Goal: Information Seeking & Learning: Stay updated

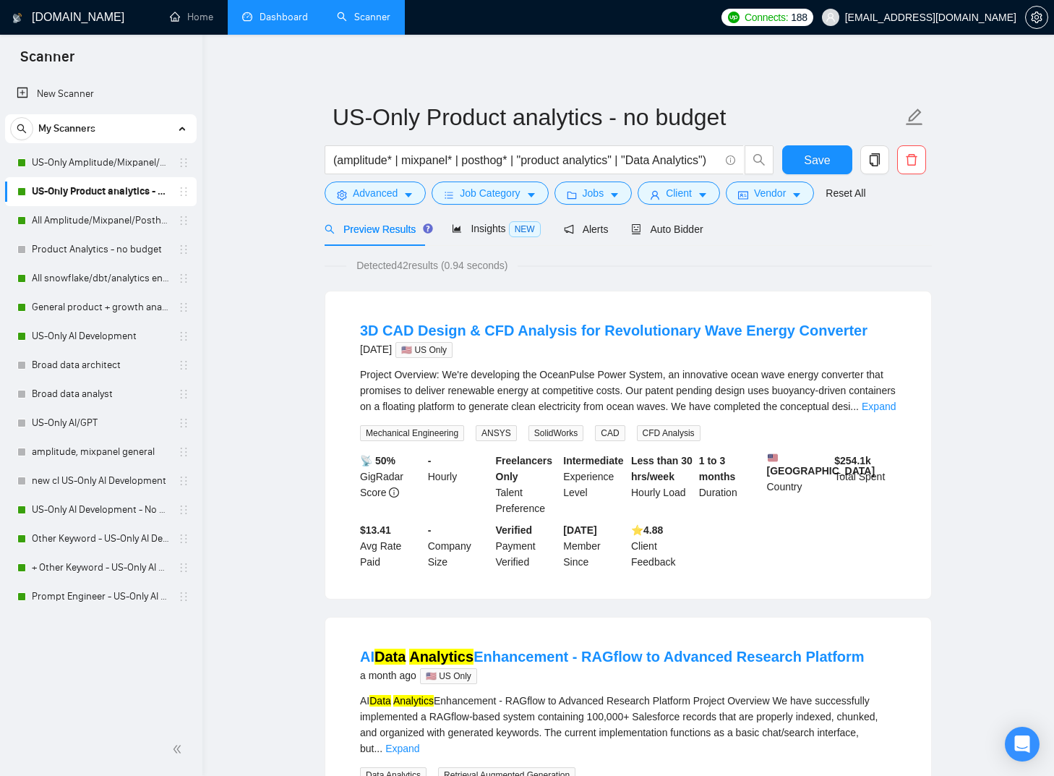
click at [262, 22] on link "Dashboard" at bounding box center [275, 17] width 66 height 12
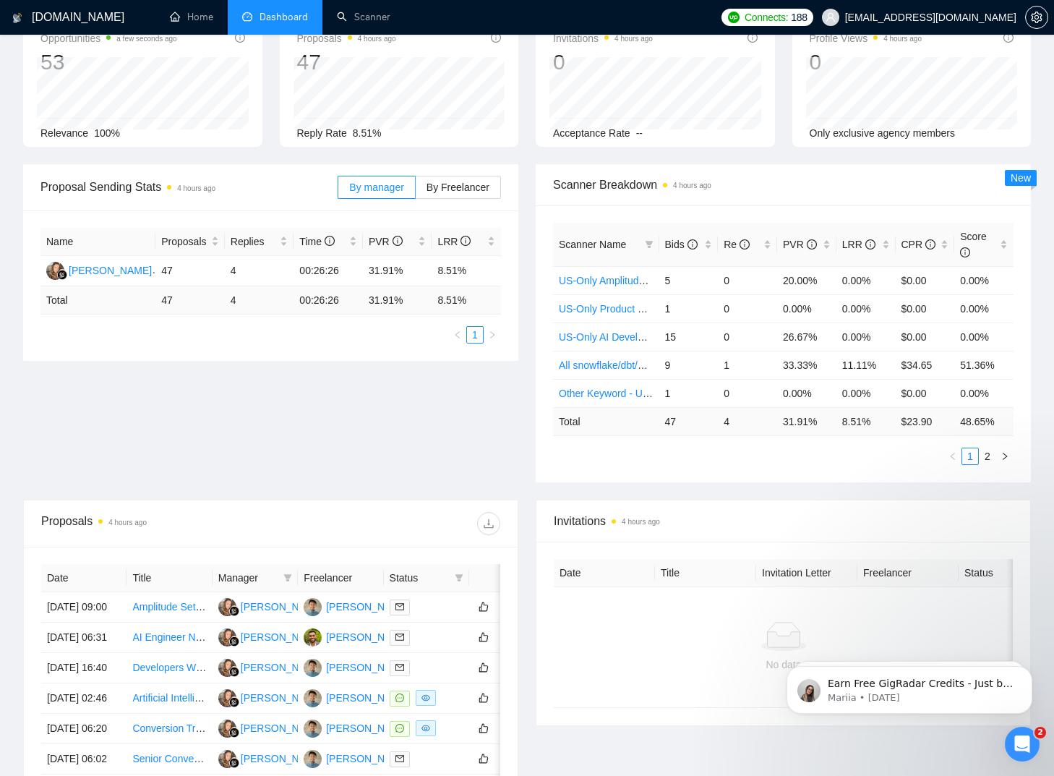
scroll to position [72, 0]
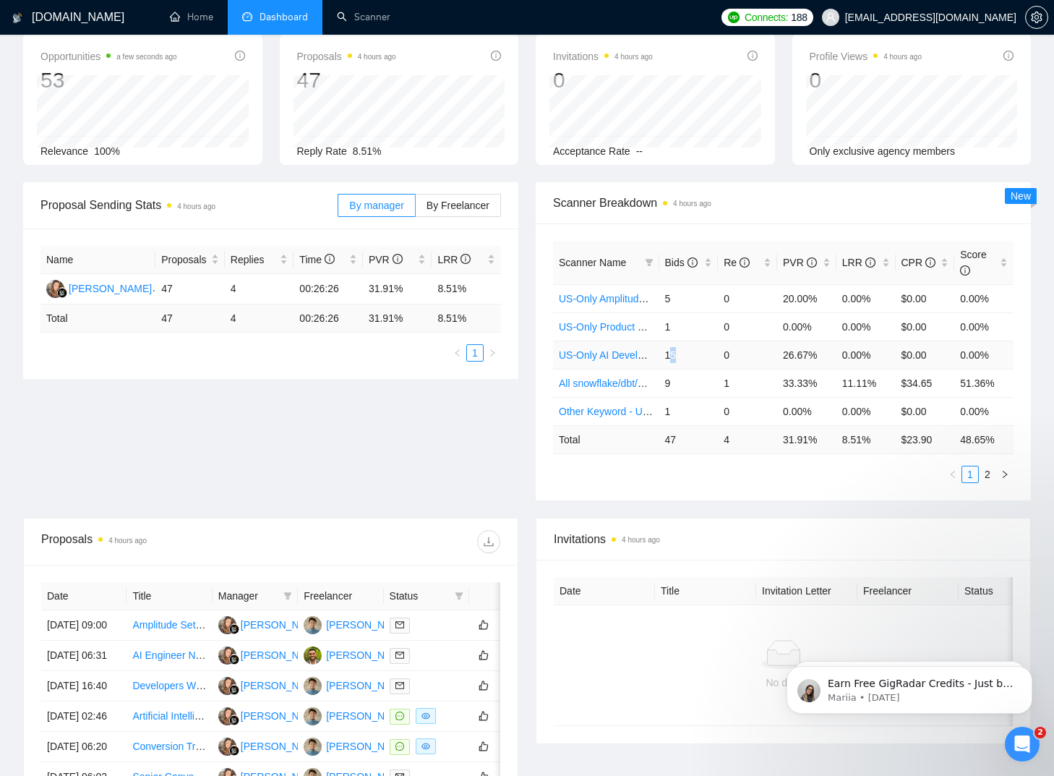
drag, startPoint x: 667, startPoint y: 357, endPoint x: 680, endPoint y: 357, distance: 12.3
click at [680, 357] on td "15" at bounding box center [688, 354] width 59 height 28
click at [666, 358] on td "15" at bounding box center [688, 354] width 59 height 28
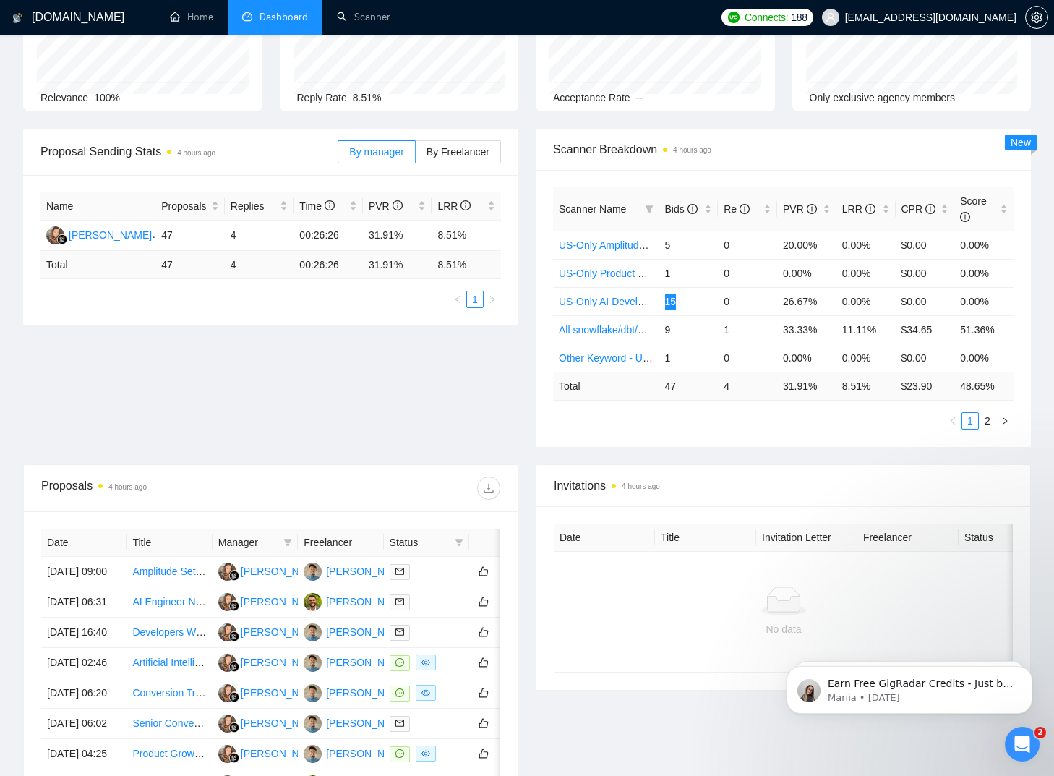
scroll to position [145, 0]
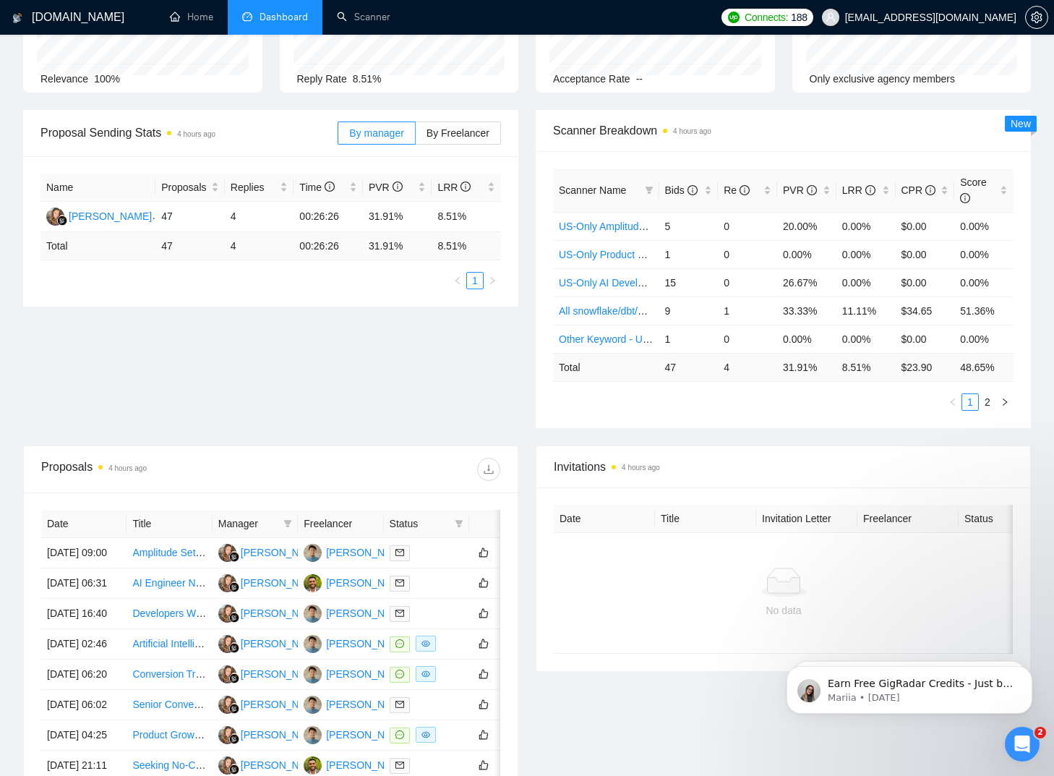
click at [287, 354] on div "Proposal Sending Stats 4 hours ago By manager By Freelancer Name Proposals Repl…" at bounding box center [526, 277] width 1025 height 335
click at [348, 327] on div "Proposal Sending Stats 4 hours ago By manager By Freelancer Name Proposals Repl…" at bounding box center [526, 277] width 1025 height 335
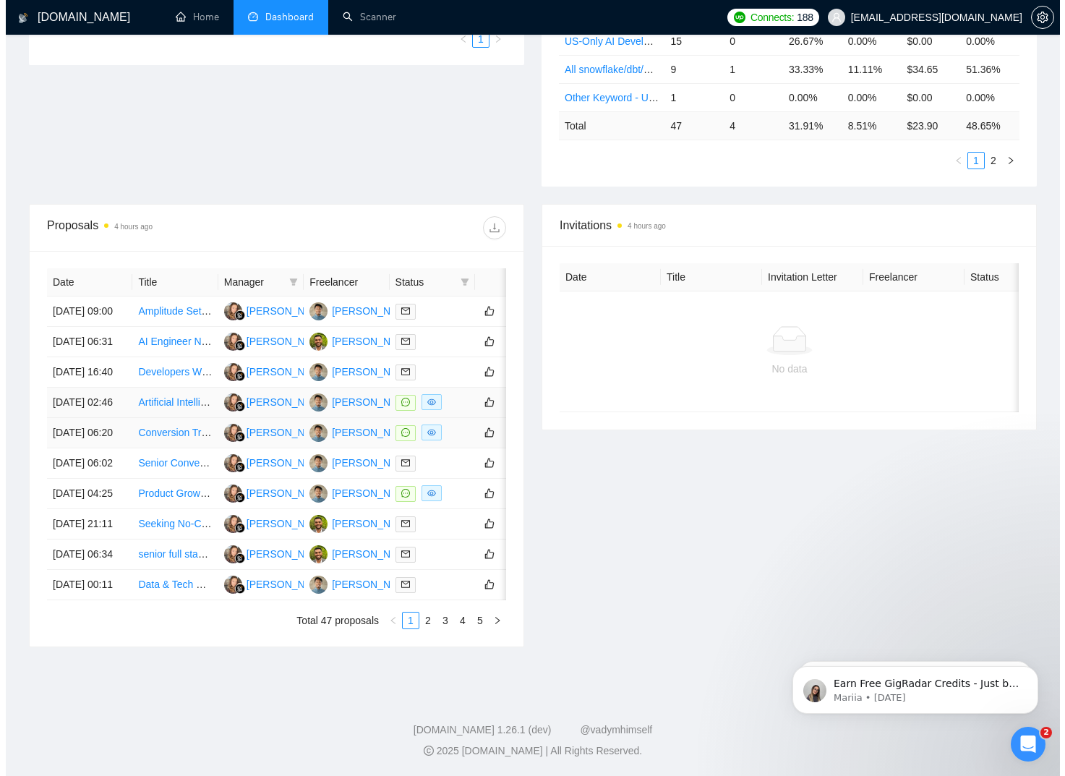
scroll to position [506, 0]
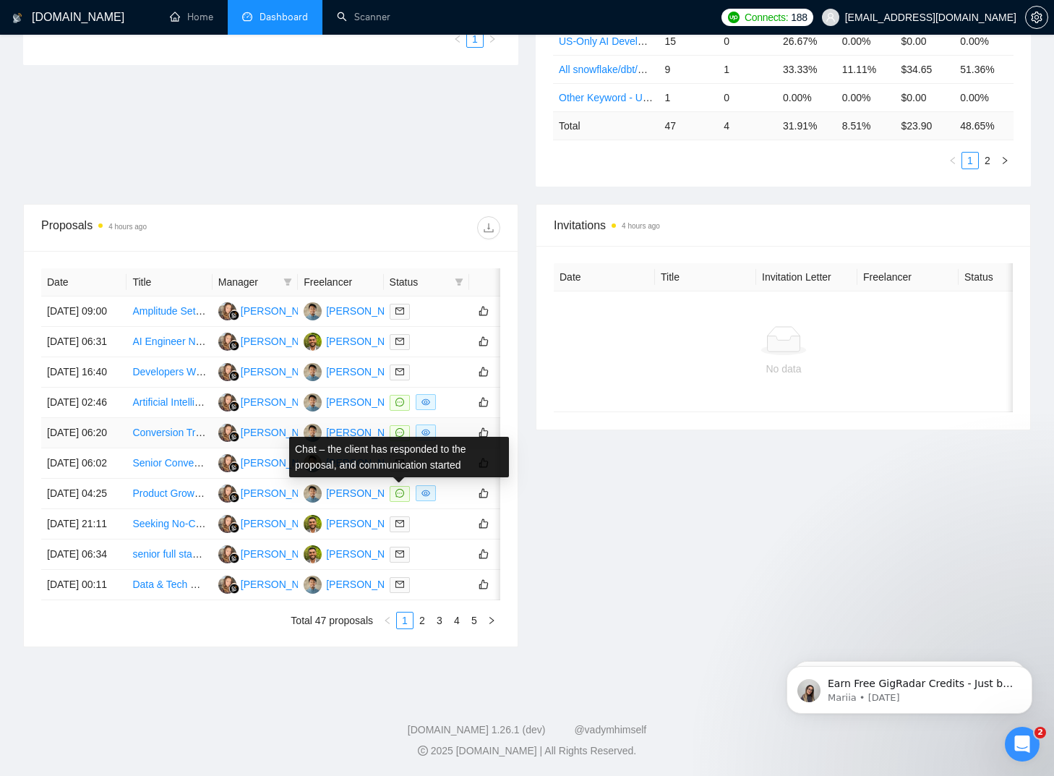
click at [396, 428] on icon "message" at bounding box center [399, 432] width 9 height 9
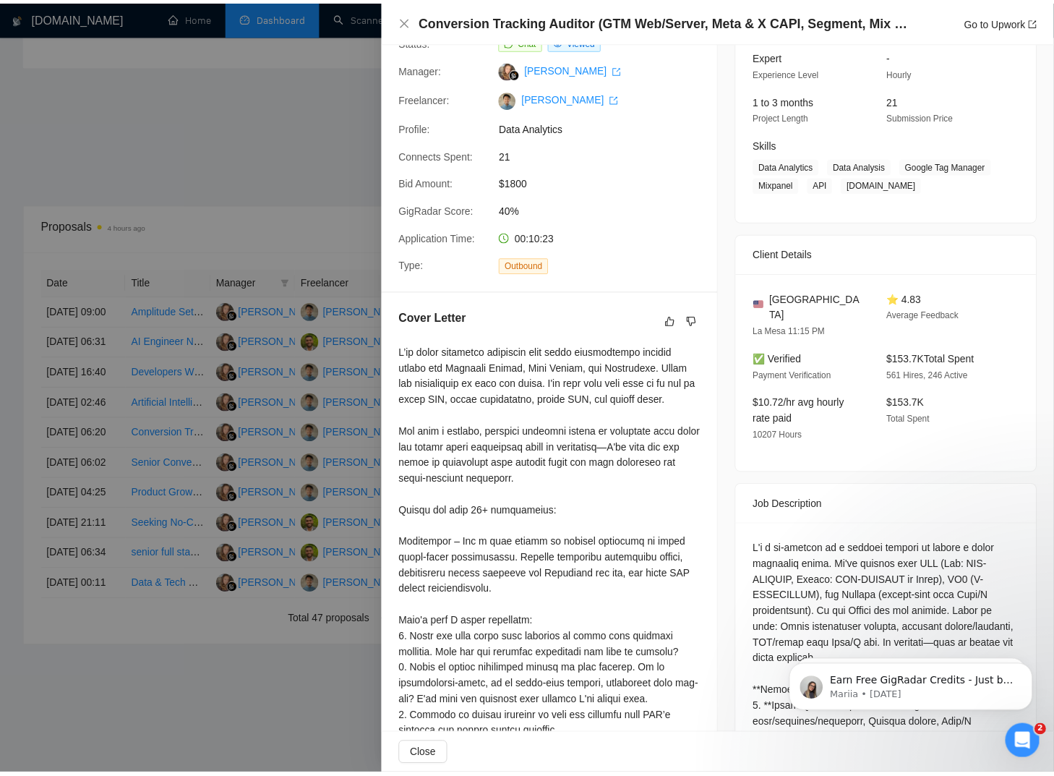
scroll to position [289, 0]
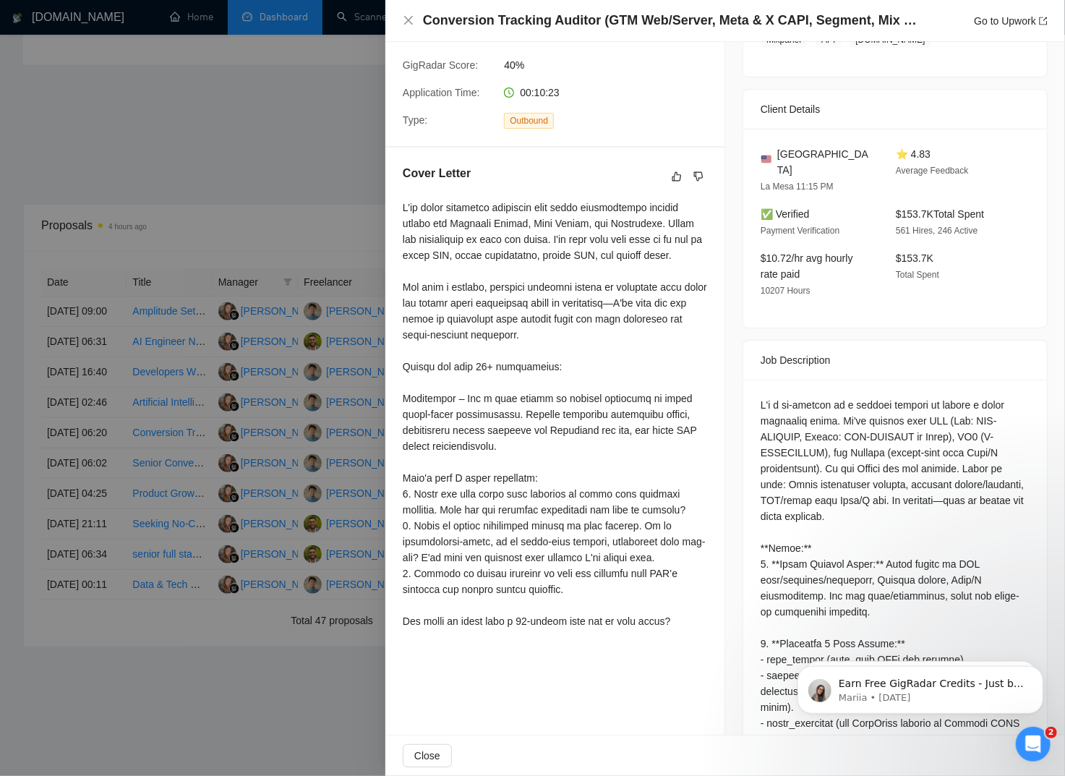
click at [282, 359] on div at bounding box center [532, 388] width 1065 height 776
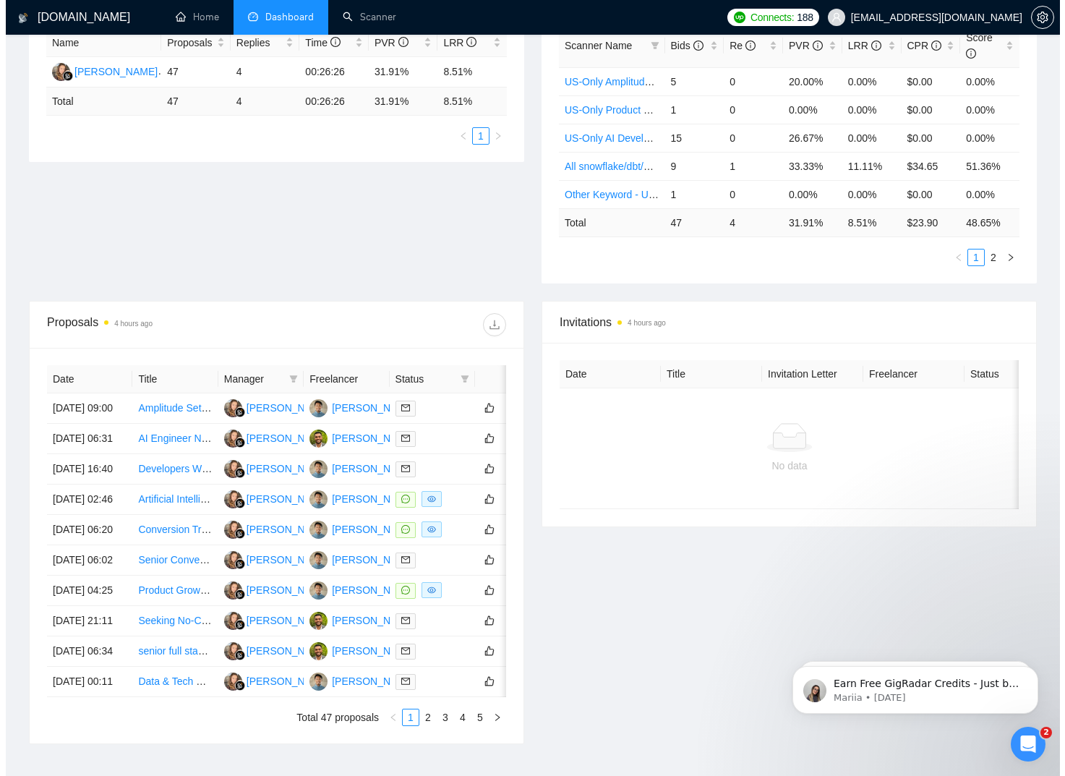
scroll to position [361, 0]
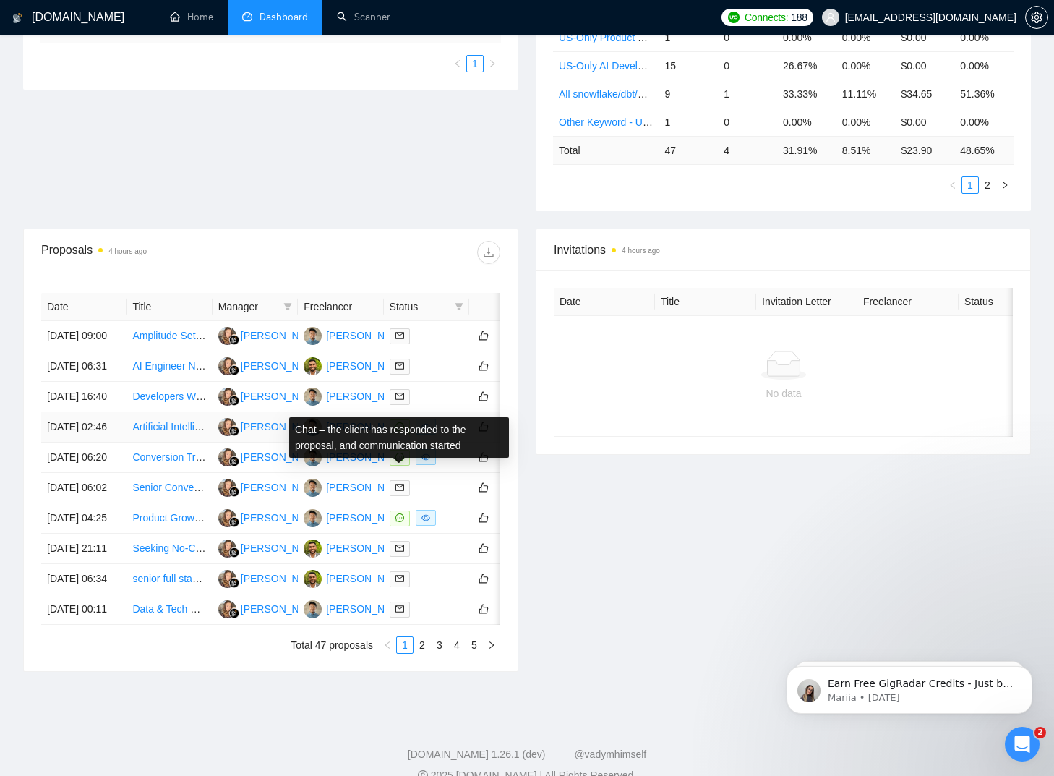
click at [398, 431] on icon "message" at bounding box center [399, 426] width 9 height 9
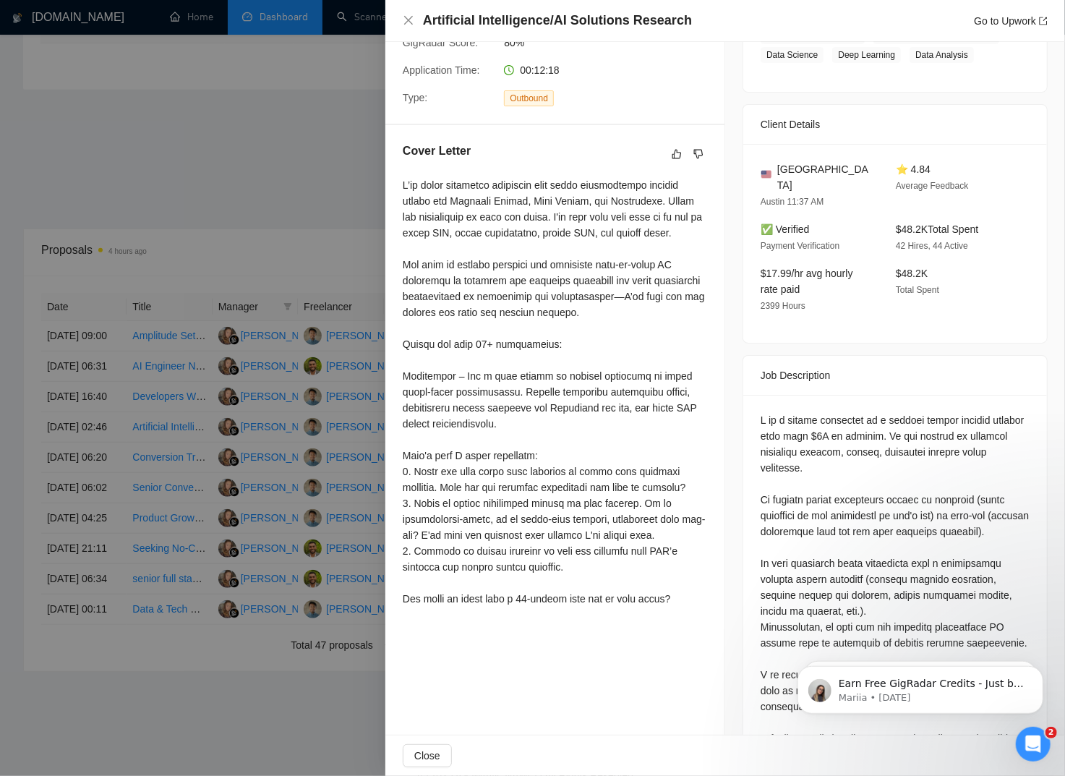
scroll to position [289, 0]
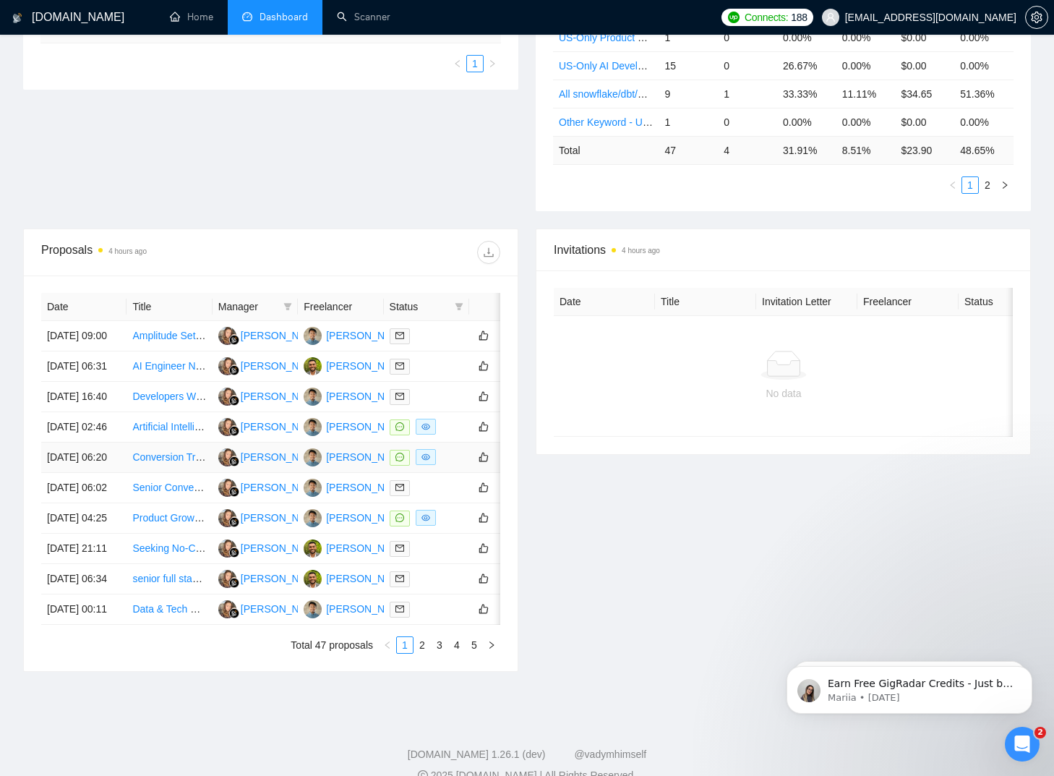
click at [450, 466] on div at bounding box center [427, 457] width 74 height 17
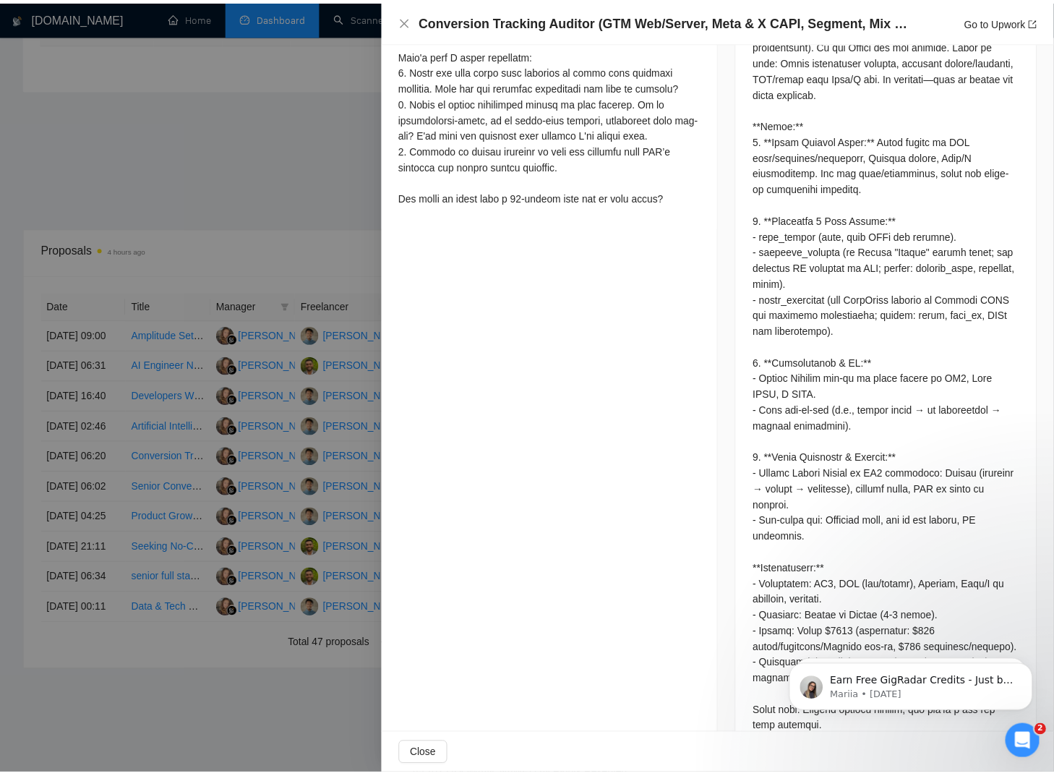
scroll to position [755, 0]
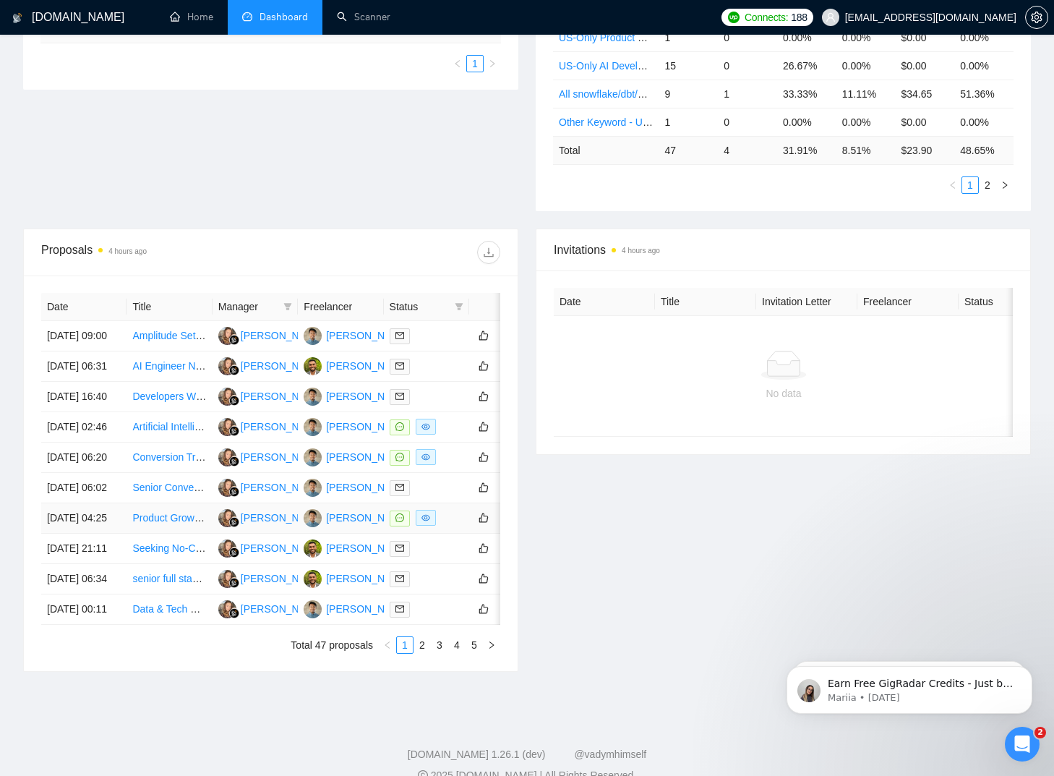
click at [457, 526] on div at bounding box center [427, 518] width 74 height 17
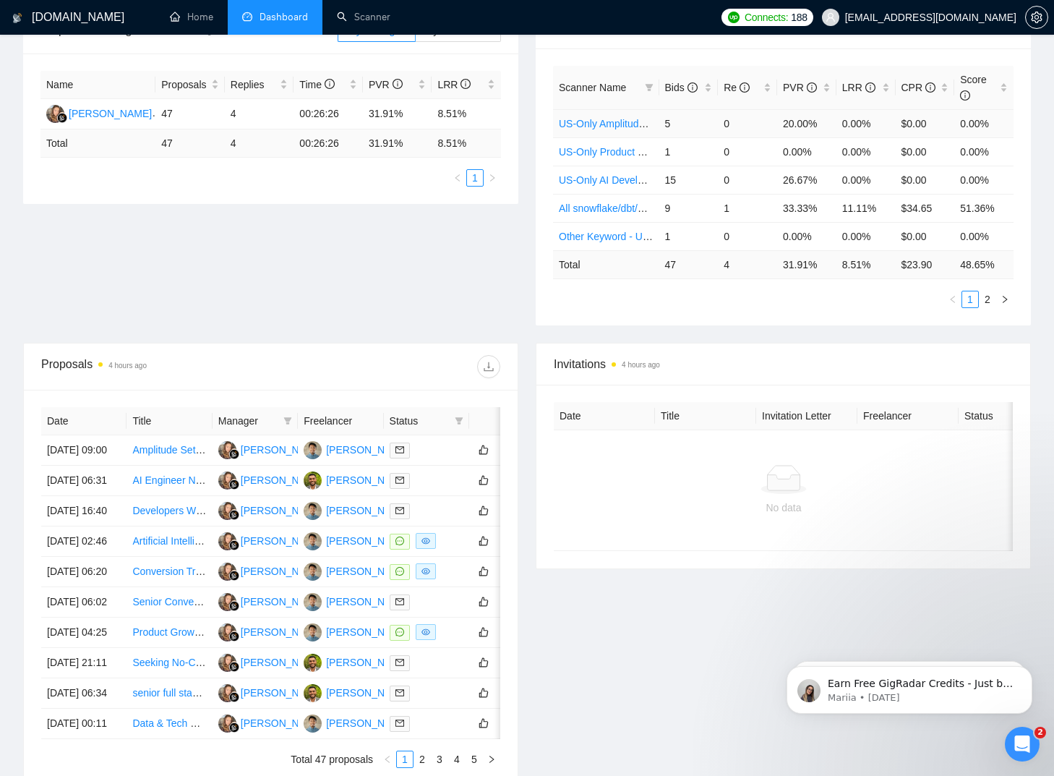
scroll to position [145, 0]
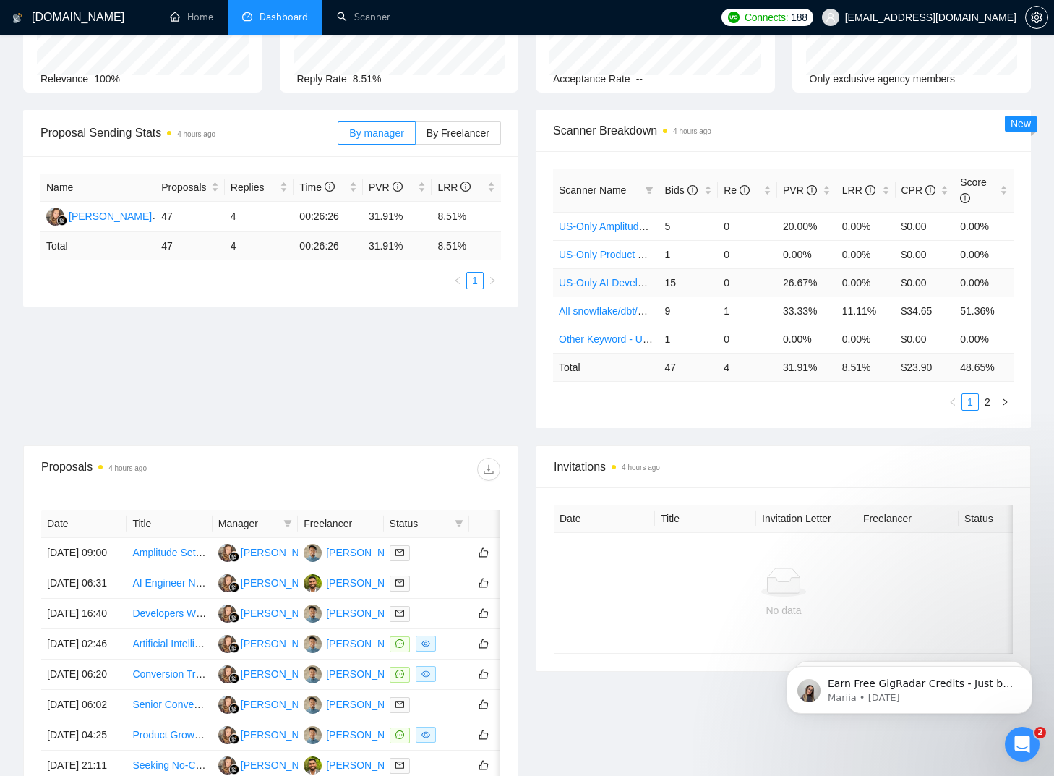
click at [617, 280] on link "US-Only AI Development" at bounding box center [615, 283] width 113 height 12
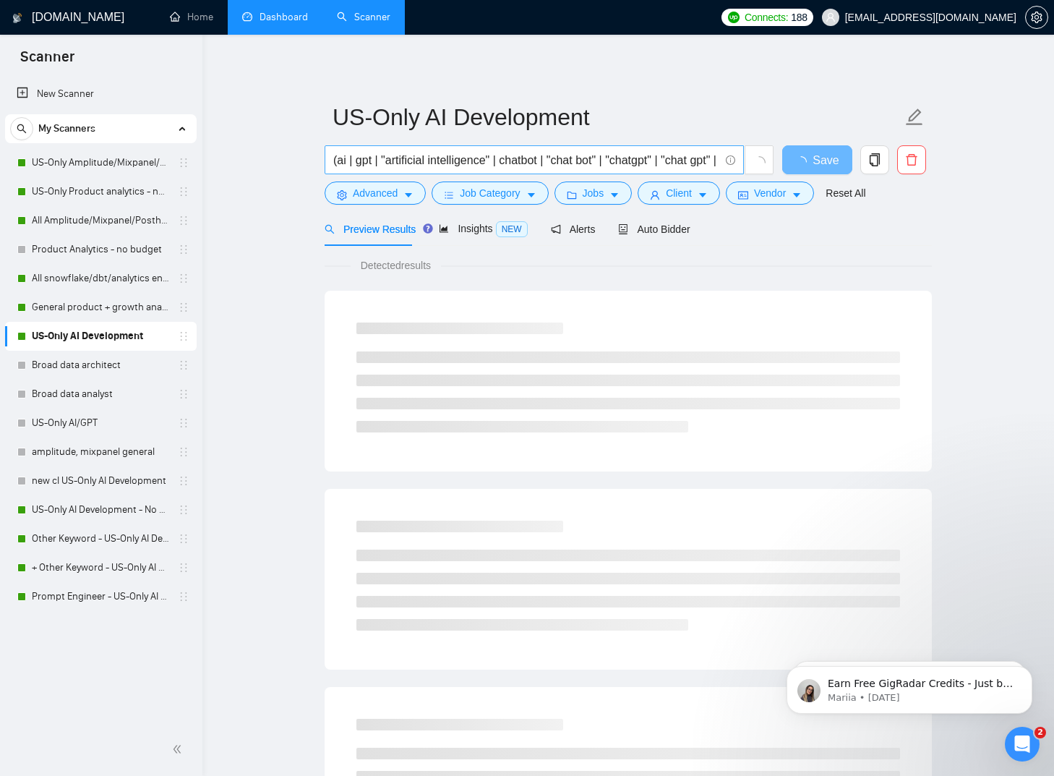
click at [721, 156] on span "(ai | gpt | "artificial intelligence" | chatbot | "chat bot" | "chatgpt" | "cha…" at bounding box center [534, 159] width 419 height 29
drag, startPoint x: 704, startPoint y: 163, endPoint x: 659, endPoint y: 164, distance: 44.8
click at [828, 166] on div "(ai | gpt | "artificial intelligence" | chatbot | "chat bot" | "chatgpt" | "cha…" at bounding box center [625, 163] width 607 height 36
click at [654, 162] on input "(ai | gpt | "artificial intelligence" | chatbot | "chat bot" | "chatgpt" | "cha…" at bounding box center [526, 160] width 386 height 18
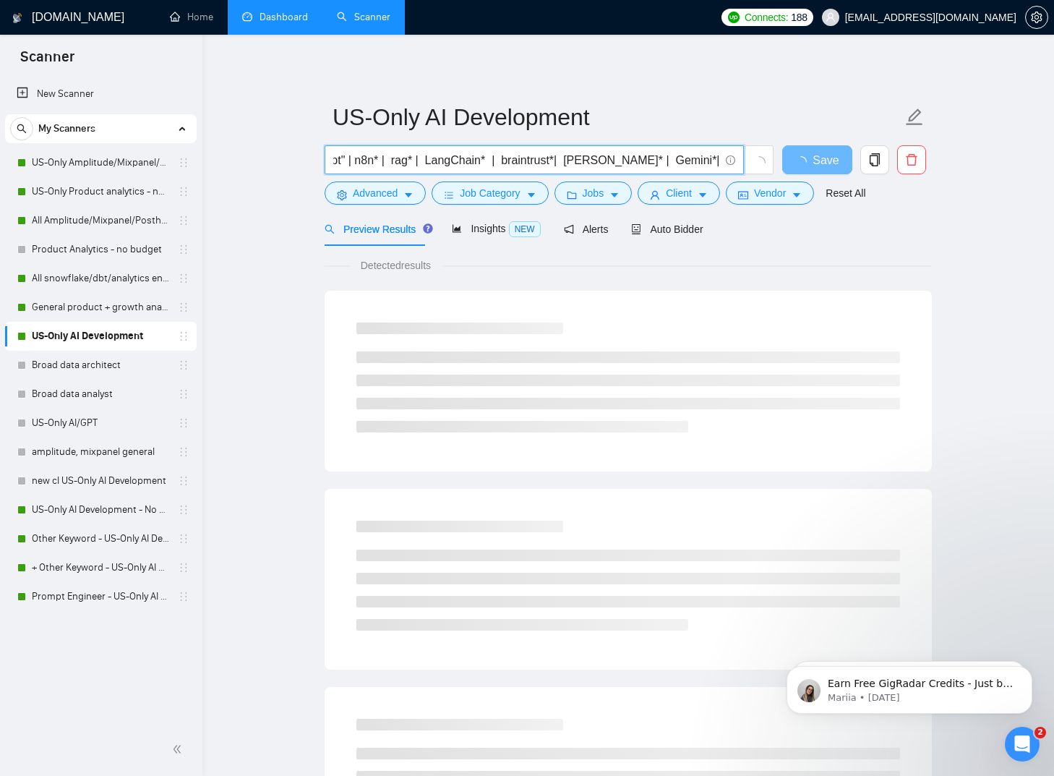
click at [654, 162] on input "(ai | gpt | "artificial intelligence" | chatbot | "chat bot" | "chatgpt" | "cha…" at bounding box center [526, 160] width 386 height 18
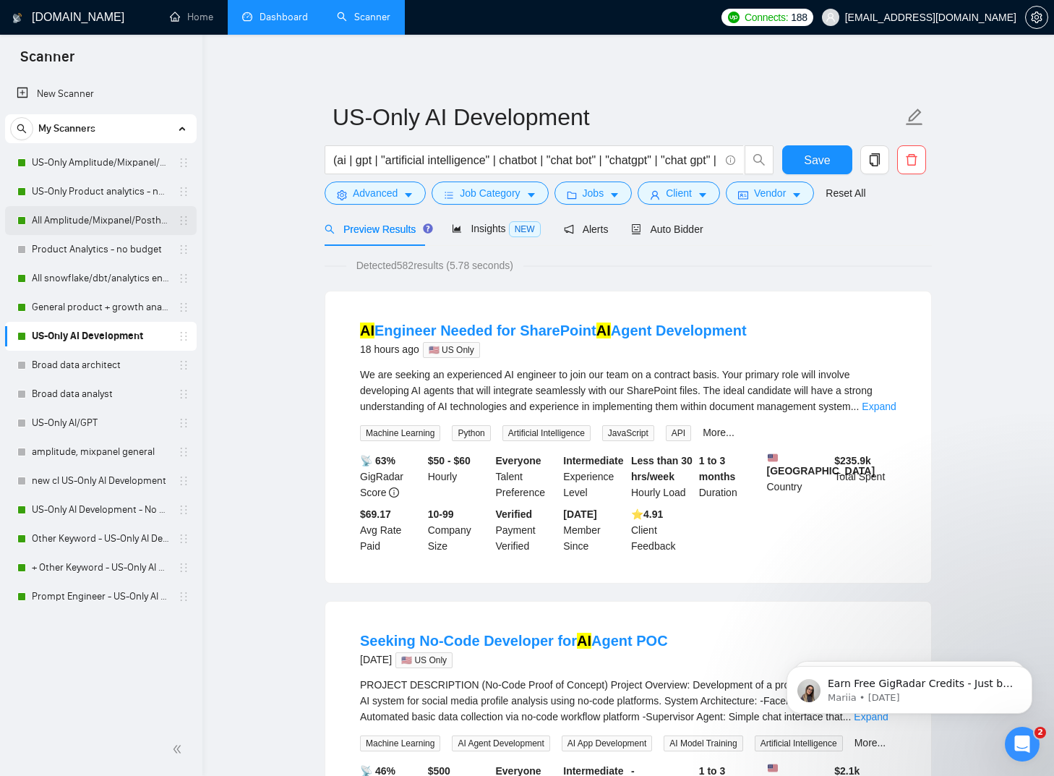
click at [122, 220] on link "All Amplitude/Mixpanel/Posthog Product Analytics" at bounding box center [100, 220] width 137 height 29
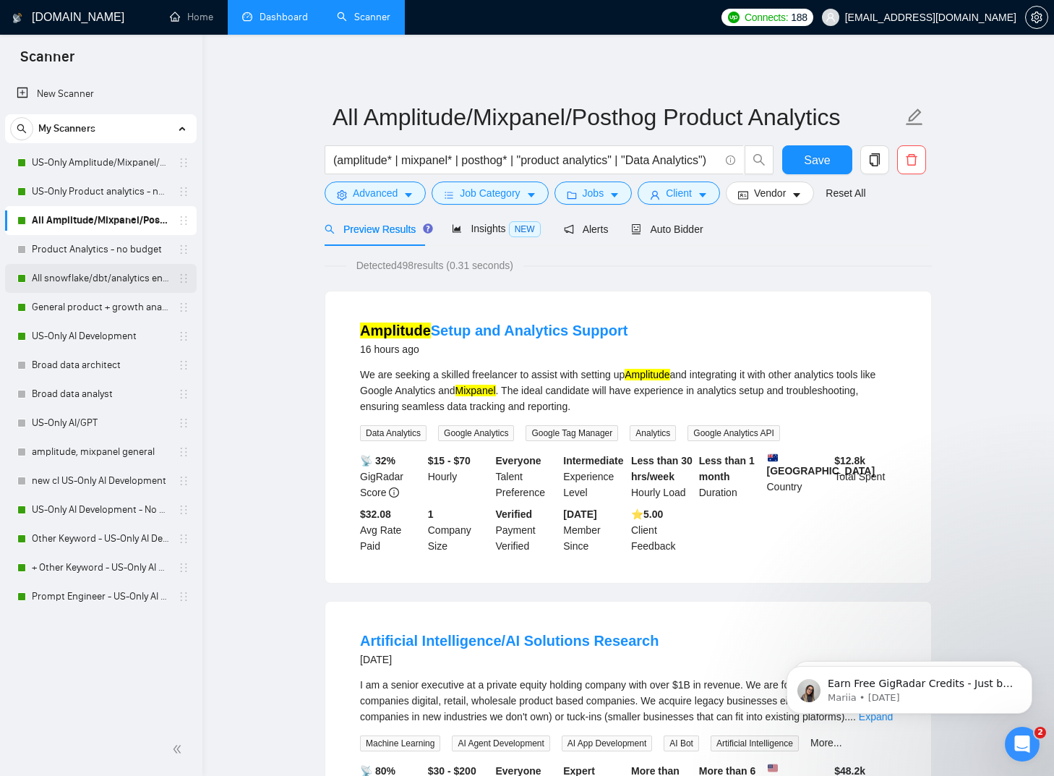
click at [103, 284] on link "All snowflake/dbt/analytics engineer" at bounding box center [100, 278] width 137 height 29
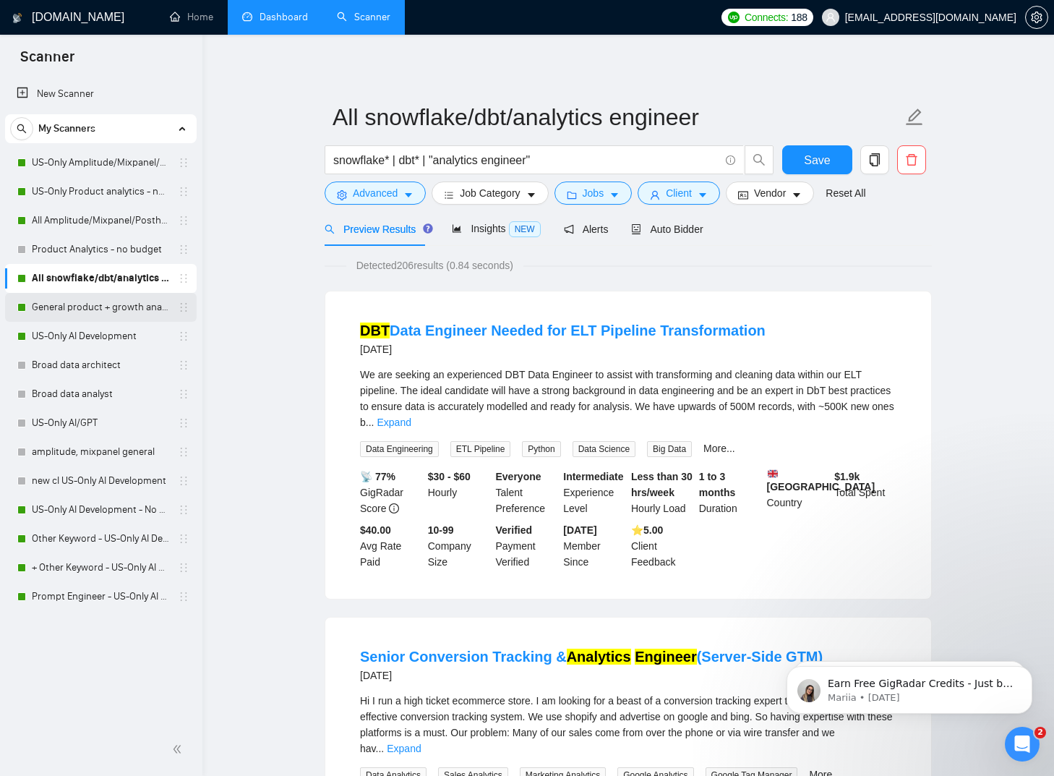
click at [98, 312] on link "General product + growth analytics" at bounding box center [100, 307] width 137 height 29
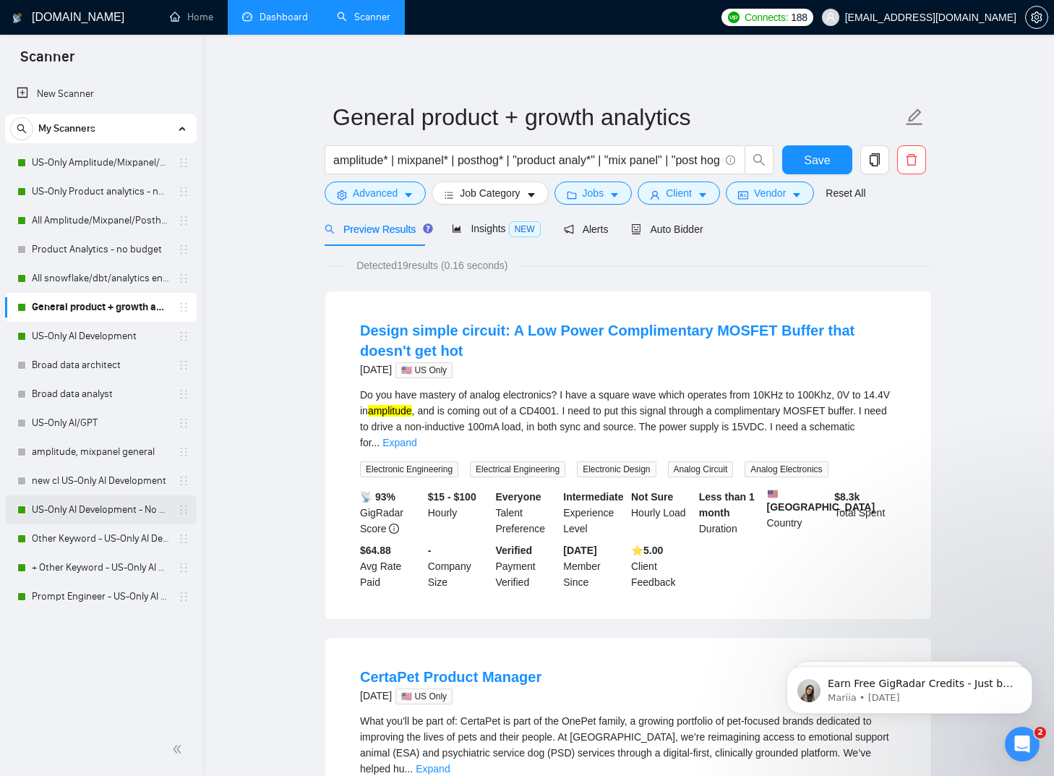
click at [95, 513] on link "US-Only AI Development - No budget" at bounding box center [100, 509] width 137 height 29
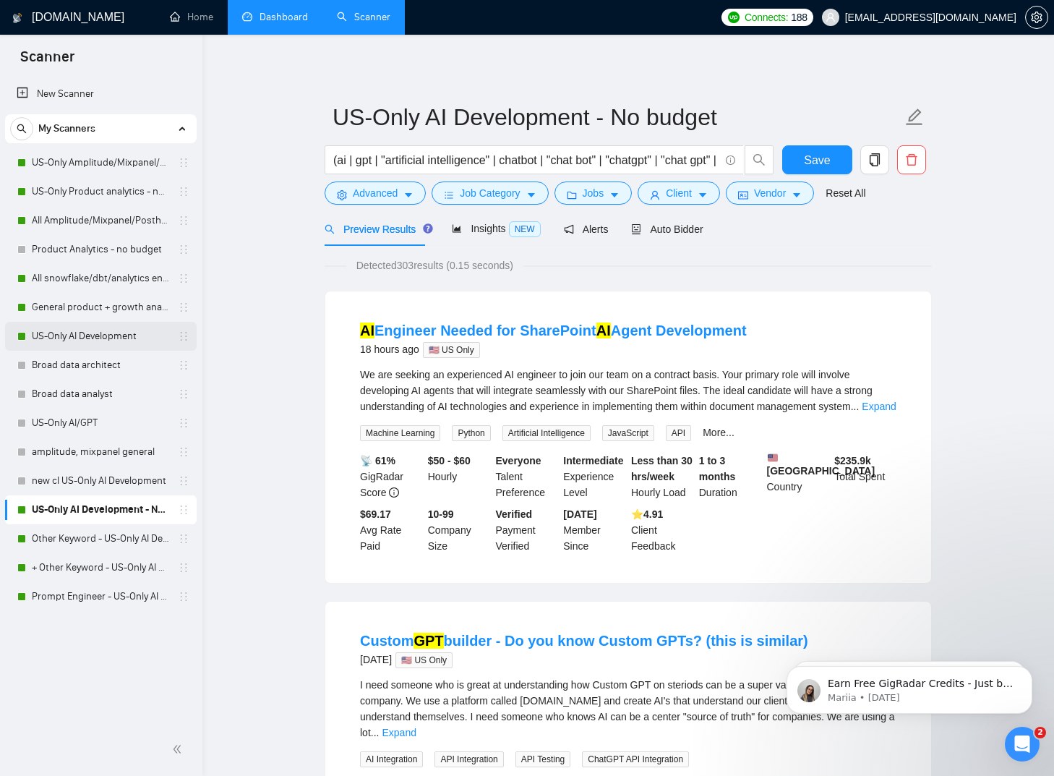
click at [71, 338] on link "US-Only AI Development" at bounding box center [100, 336] width 137 height 29
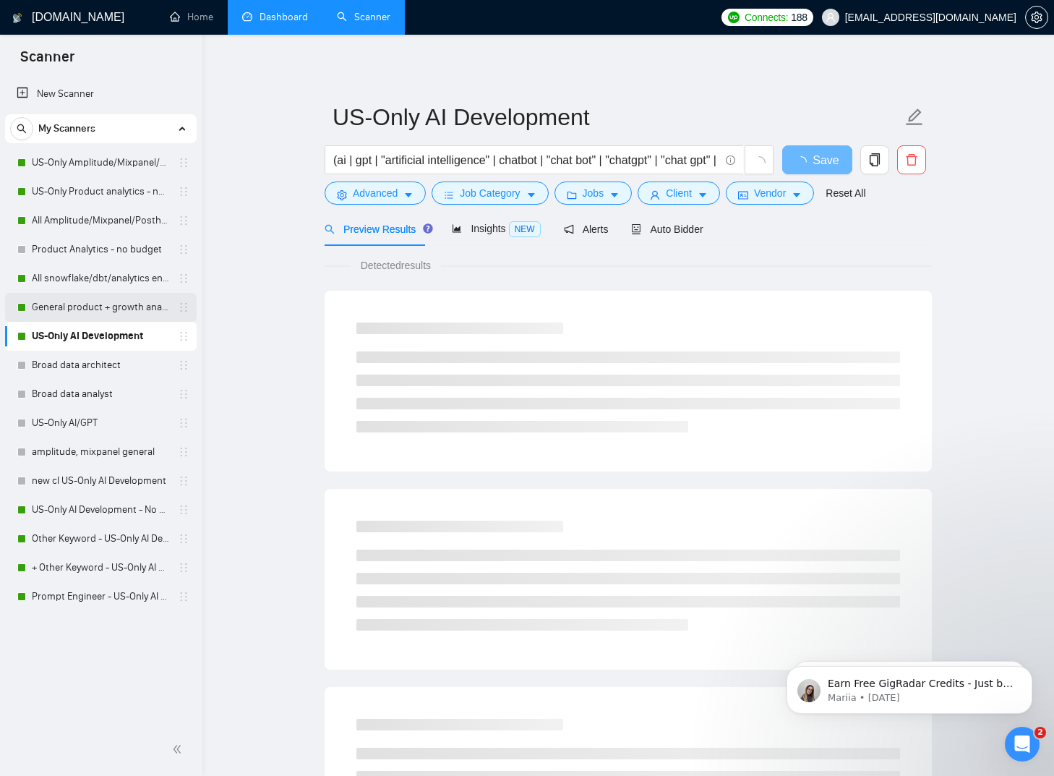
click at [79, 313] on link "General product + growth analytics" at bounding box center [100, 307] width 137 height 29
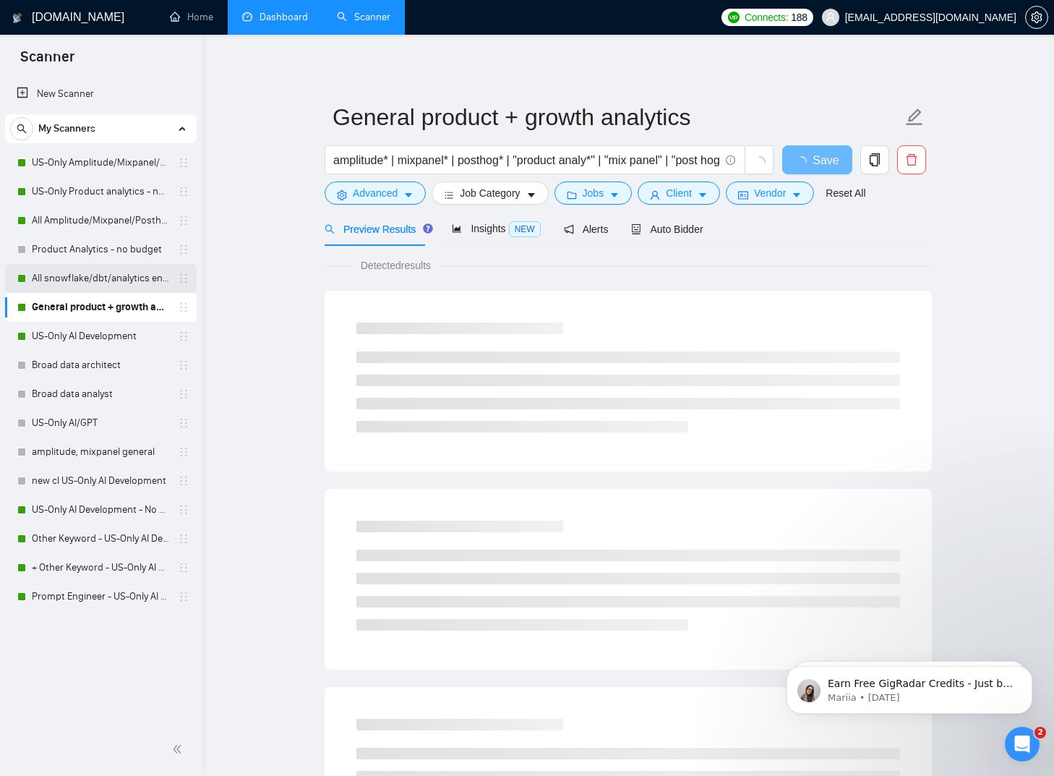
click at [98, 273] on link "All snowflake/dbt/analytics engineer" at bounding box center [100, 278] width 137 height 29
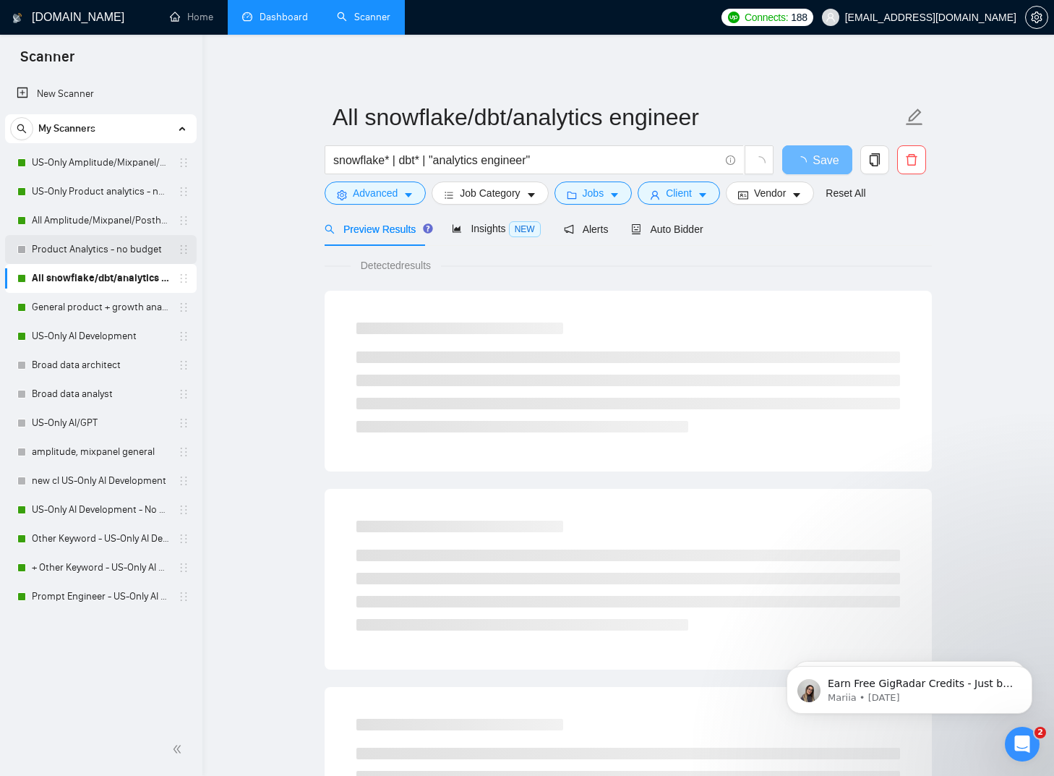
click at [101, 238] on link "Product Analytics - no budget" at bounding box center [100, 249] width 137 height 29
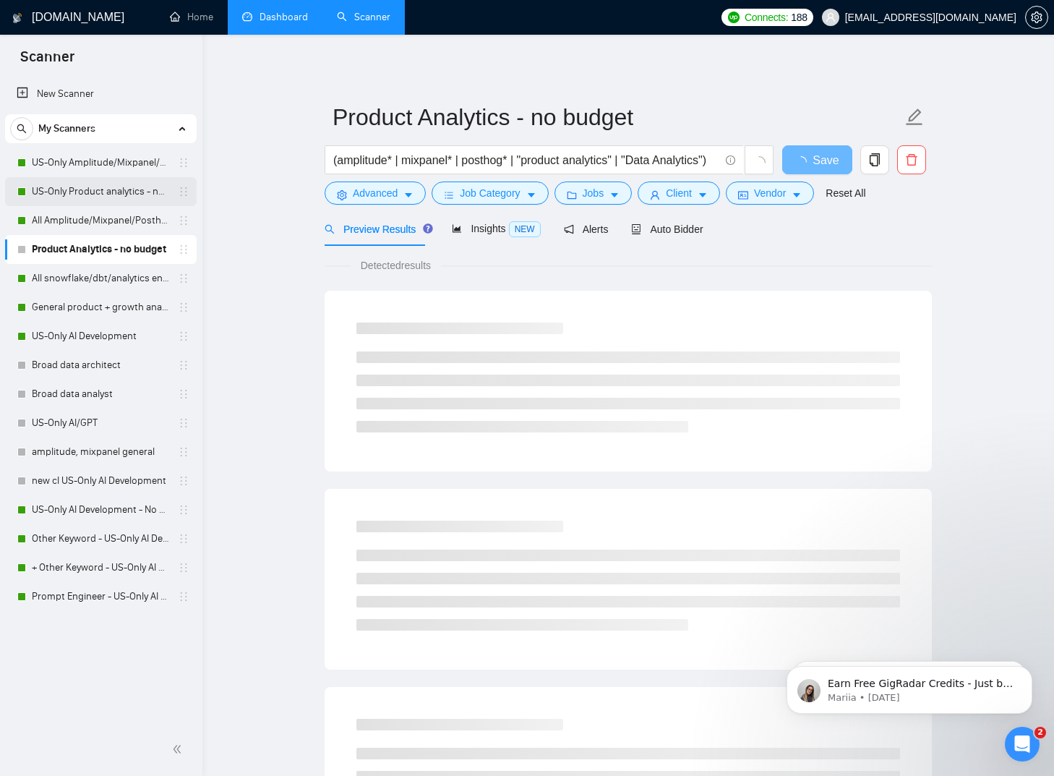
click at [120, 199] on link "US-Only Product analytics - no budget" at bounding box center [100, 191] width 137 height 29
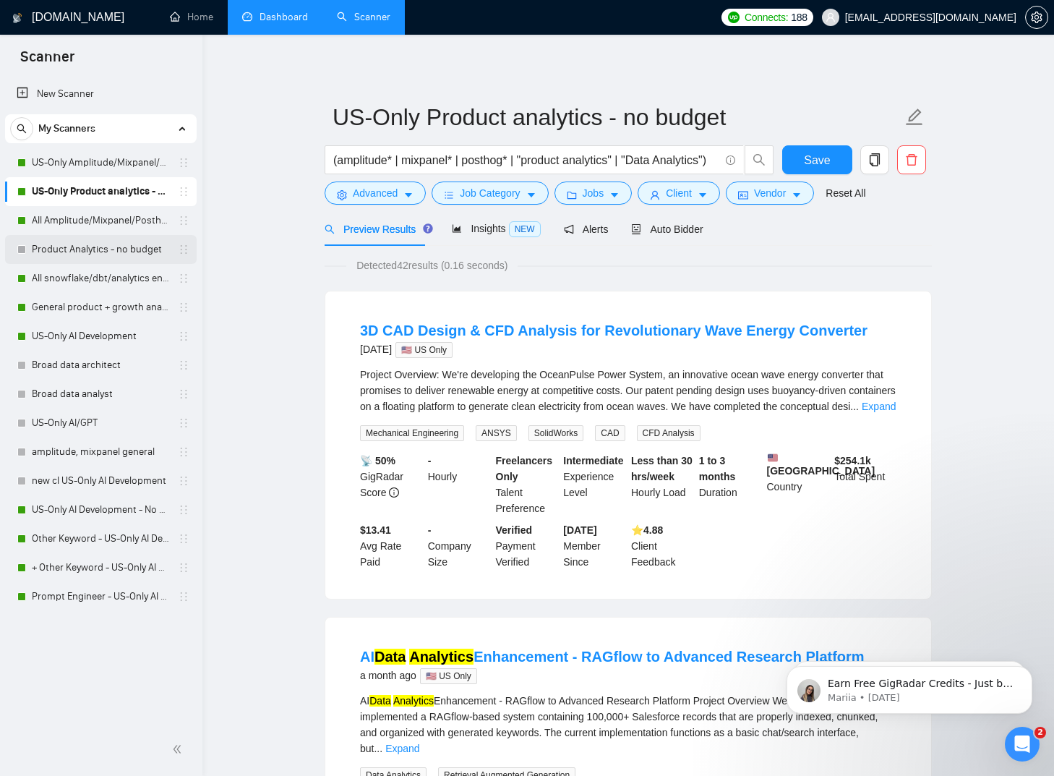
drag, startPoint x: 90, startPoint y: 218, endPoint x: 171, endPoint y: 248, distance: 86.9
click at [90, 218] on link "All Amplitude/Mixpanel/Posthog Product Analytics" at bounding box center [100, 220] width 137 height 29
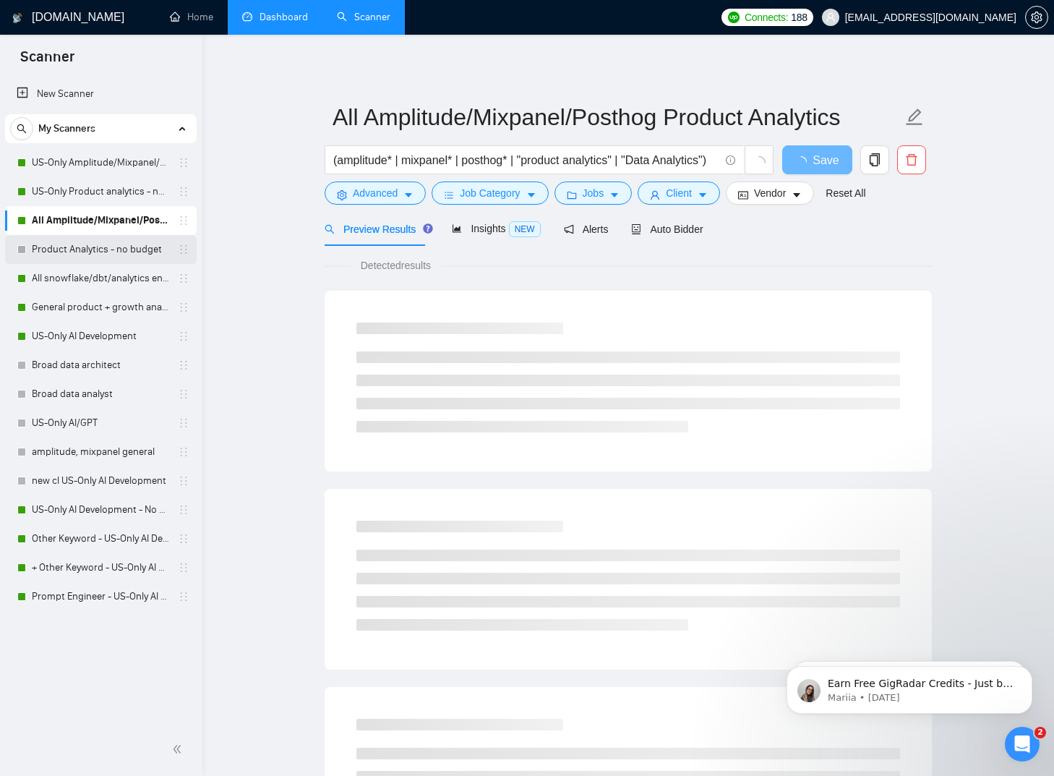
click at [121, 242] on link "Product Analytics - no budget" at bounding box center [100, 249] width 137 height 29
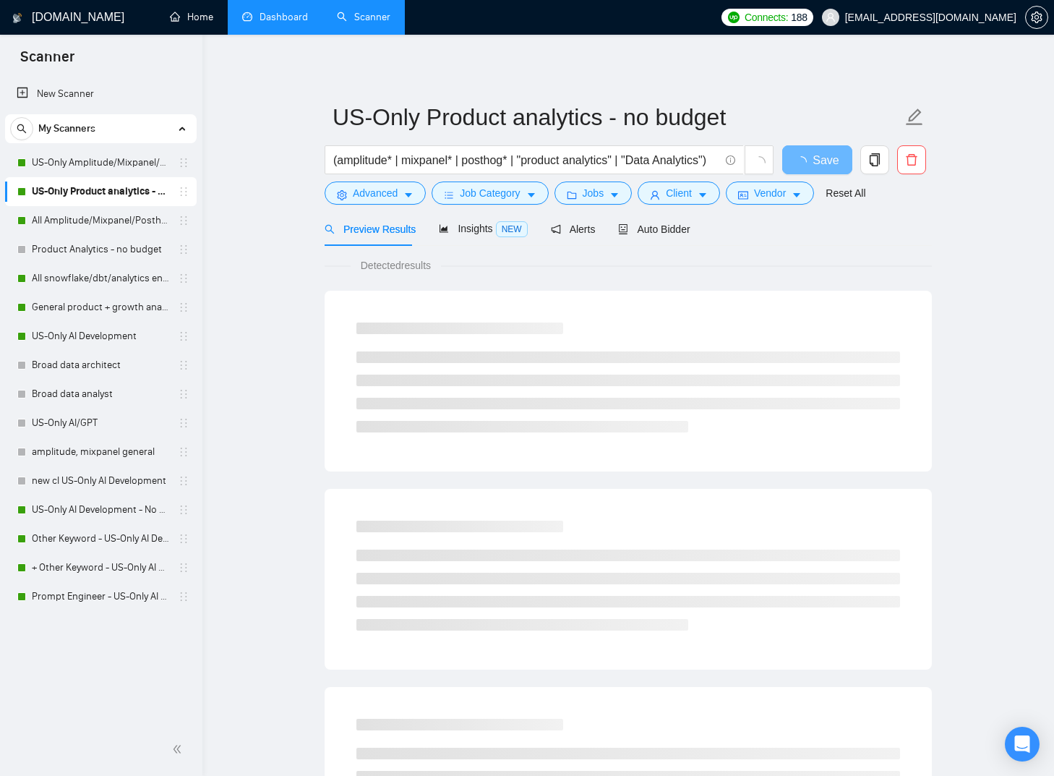
click at [262, 22] on link "Dashboard" at bounding box center [275, 17] width 66 height 12
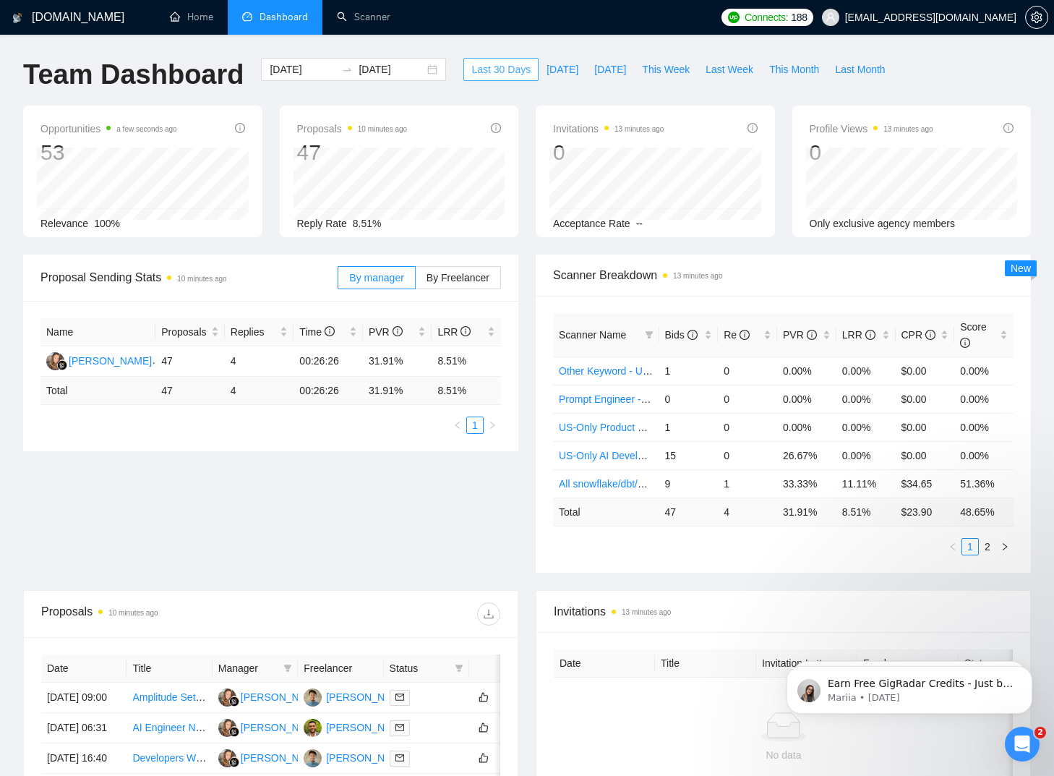
click at [504, 69] on span "Last 30 Days" at bounding box center [500, 69] width 59 height 16
click at [769, 70] on span "This Month" at bounding box center [794, 69] width 50 height 16
type input "2025-09-01"
click at [203, 22] on link "Home" at bounding box center [191, 17] width 43 height 12
